Goal: Task Accomplishment & Management: Manage account settings

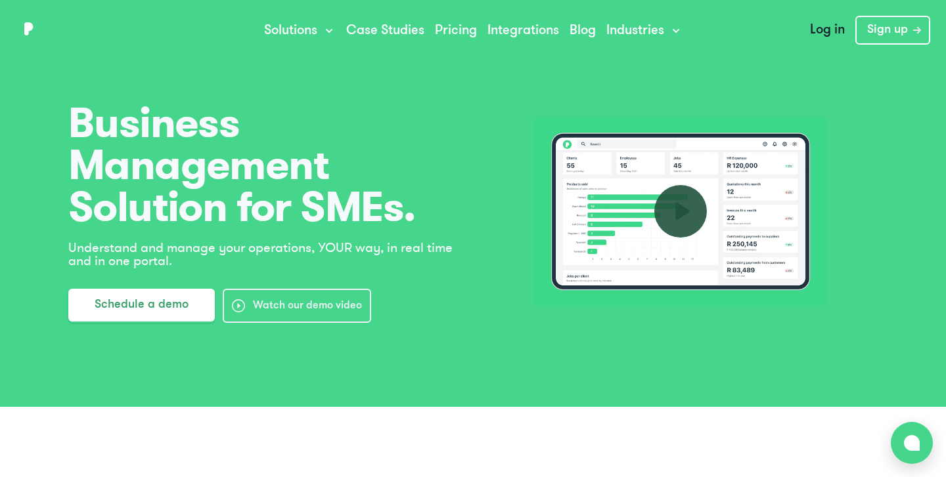
click at [826, 36] on link "Log in" at bounding box center [827, 30] width 56 height 29
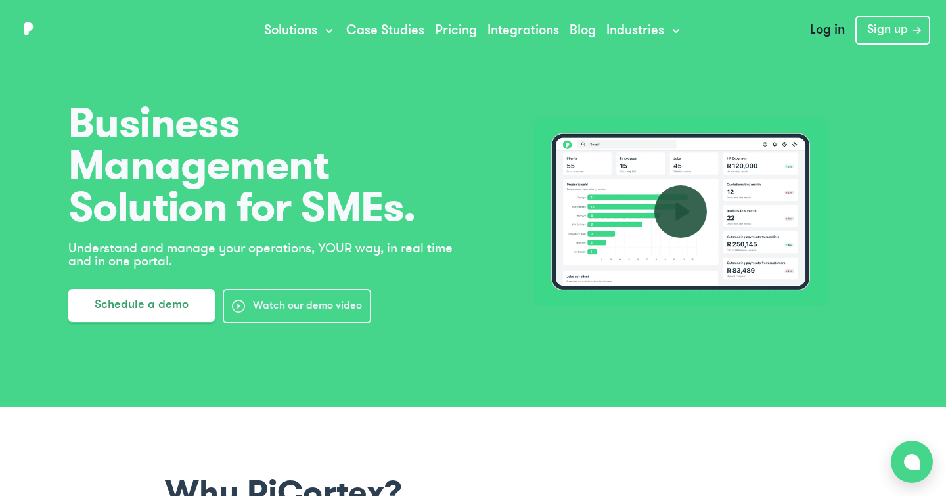
click at [833, 35] on link "Log in" at bounding box center [827, 30] width 56 height 29
click at [835, 34] on link "Log in" at bounding box center [827, 30] width 56 height 29
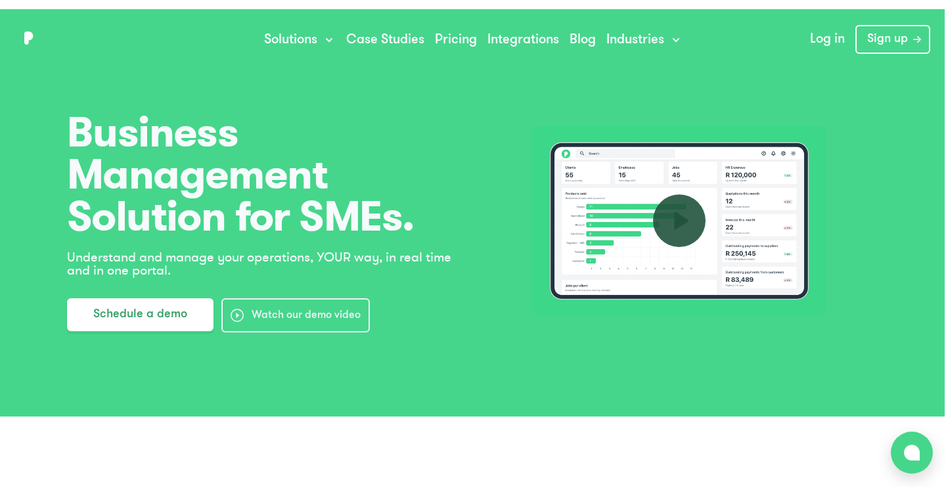
scroll to position [0, 1]
